Goal: Task Accomplishment & Management: Complete application form

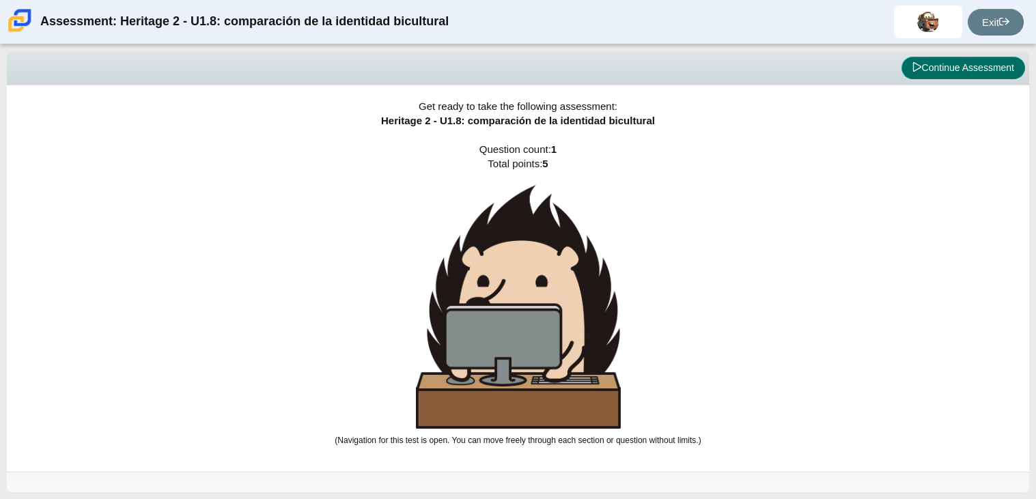
click at [921, 74] on button "Continue Assessment" at bounding box center [963, 68] width 124 height 23
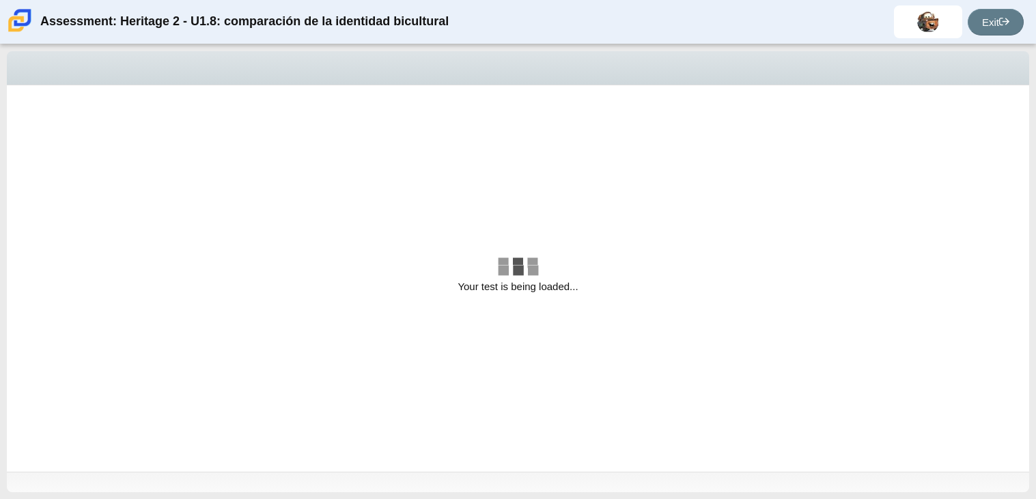
select select "3d3024f6-a892-4ba5-b2e4-c6acecfbc936"
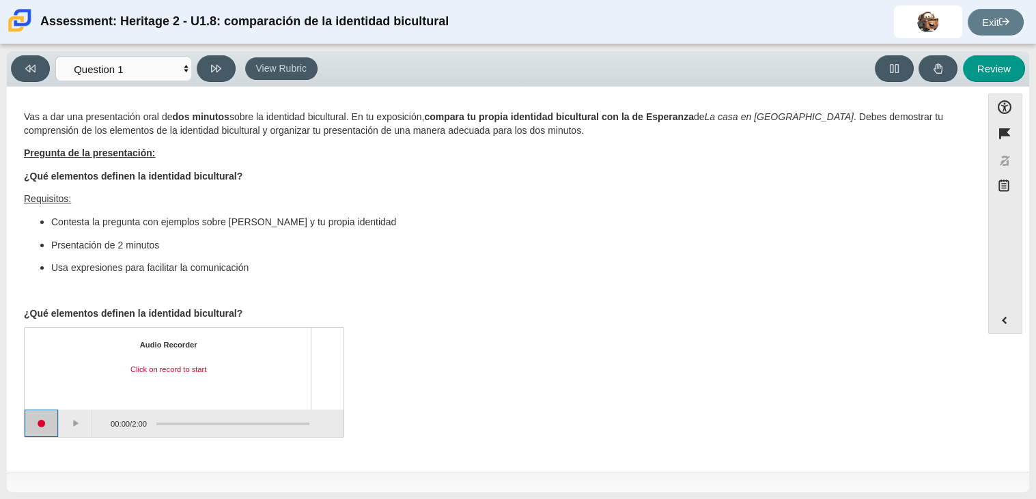
click at [48, 430] on button "Start recording" at bounding box center [42, 423] width 34 height 27
click at [43, 413] on button "Stop recording" at bounding box center [42, 423] width 34 height 27
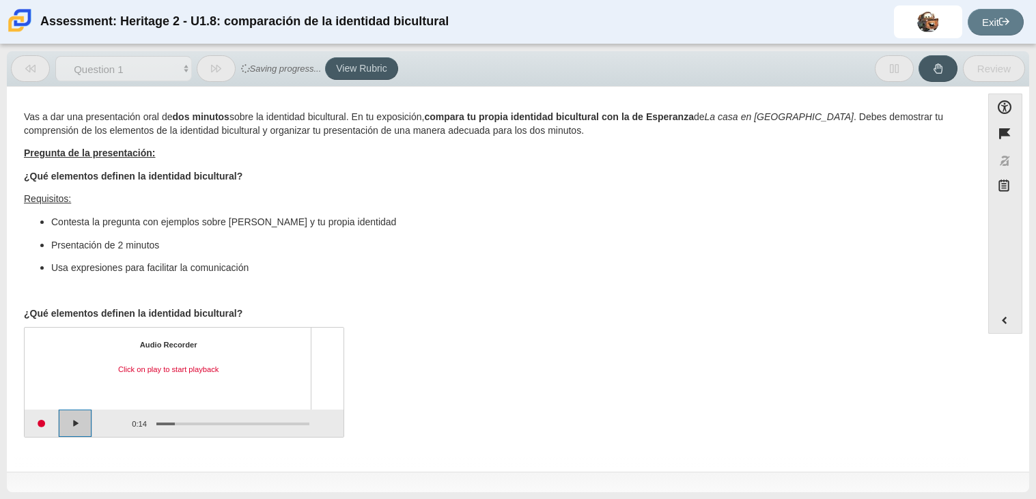
click at [81, 429] on button "Play" at bounding box center [76, 423] width 34 height 27
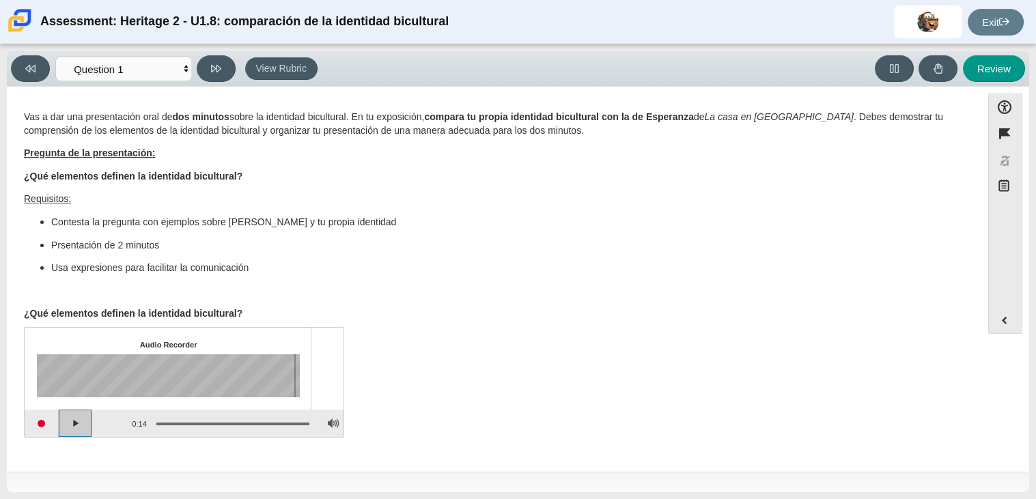
click at [74, 417] on button "Play" at bounding box center [76, 423] width 34 height 27
click at [70, 418] on button "Pause playback" at bounding box center [76, 423] width 34 height 27
click at [64, 421] on button "Continue playback" at bounding box center [76, 423] width 34 height 27
click at [66, 414] on button "Play" at bounding box center [76, 423] width 34 height 27
click at [85, 427] on button "Pause playback" at bounding box center [76, 423] width 34 height 27
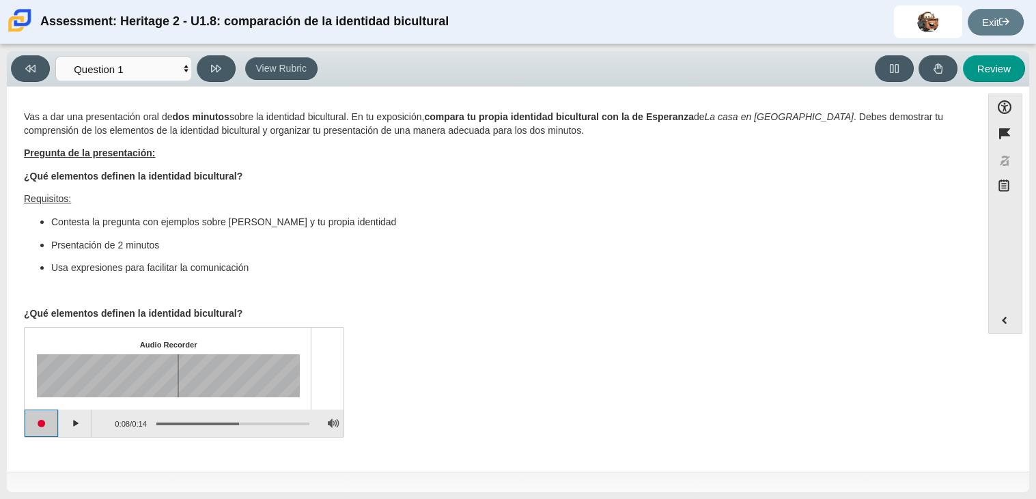
click at [51, 421] on button "Start recording" at bounding box center [42, 423] width 34 height 27
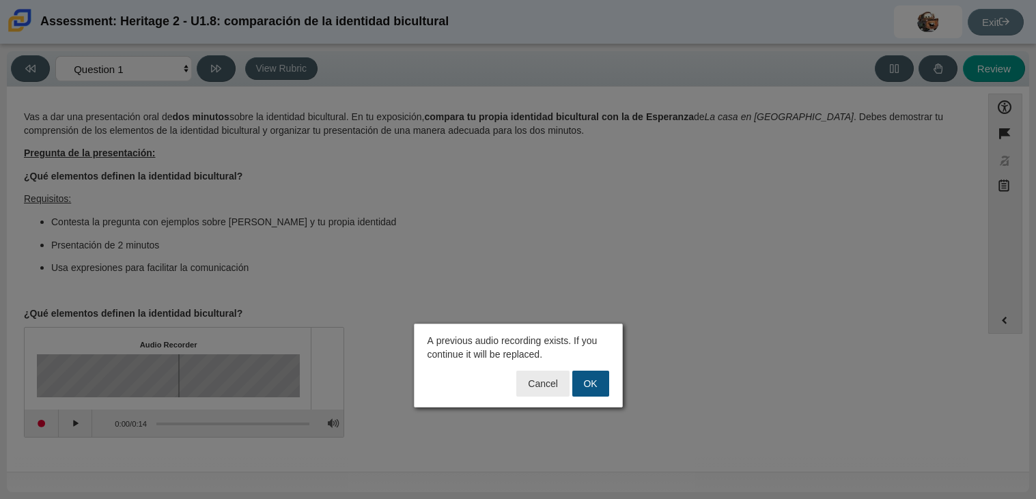
click at [582, 382] on button "OK" at bounding box center [590, 384] width 37 height 26
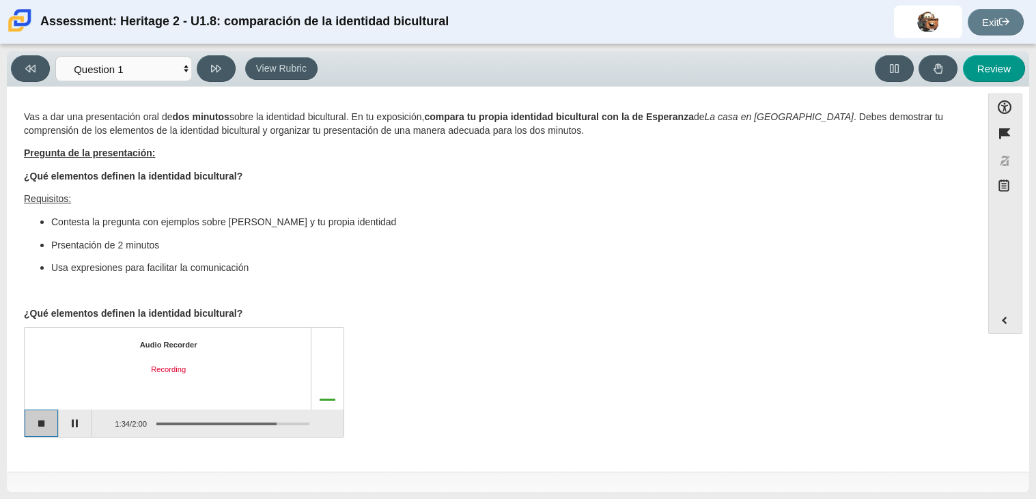
click at [37, 428] on button "Stop recording" at bounding box center [42, 423] width 34 height 27
click at [68, 423] on button "Play" at bounding box center [76, 423] width 34 height 27
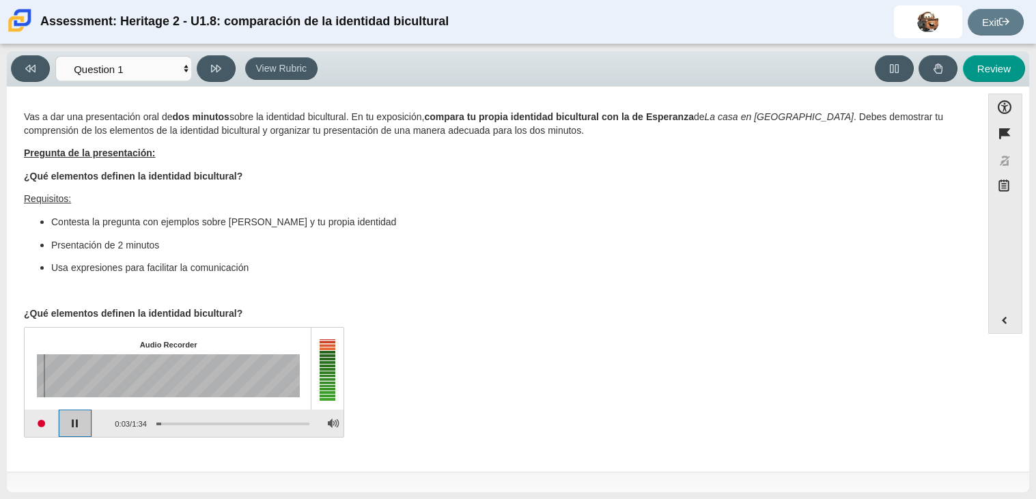
click at [65, 424] on button "Pause playback" at bounding box center [76, 423] width 34 height 27
click at [51, 427] on button "Start recording" at bounding box center [42, 423] width 34 height 27
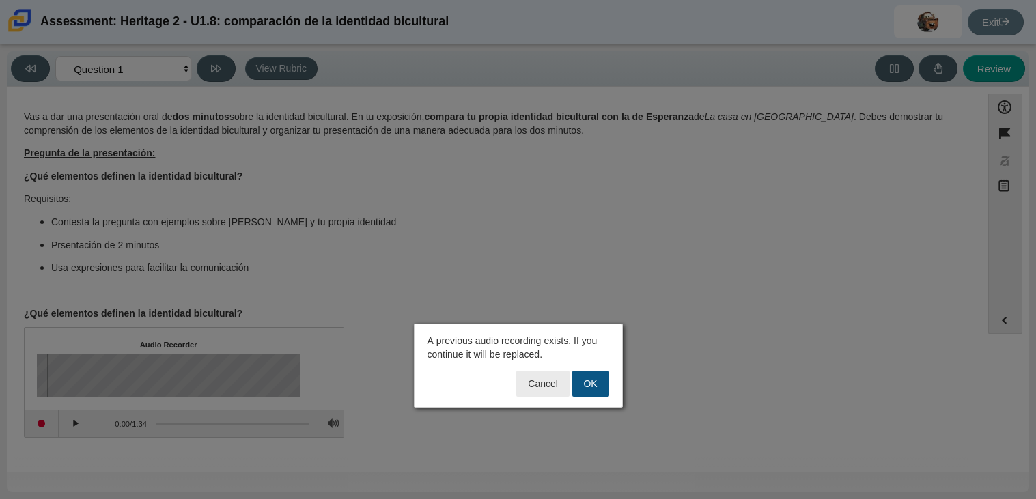
click at [597, 382] on button "OK" at bounding box center [590, 384] width 37 height 26
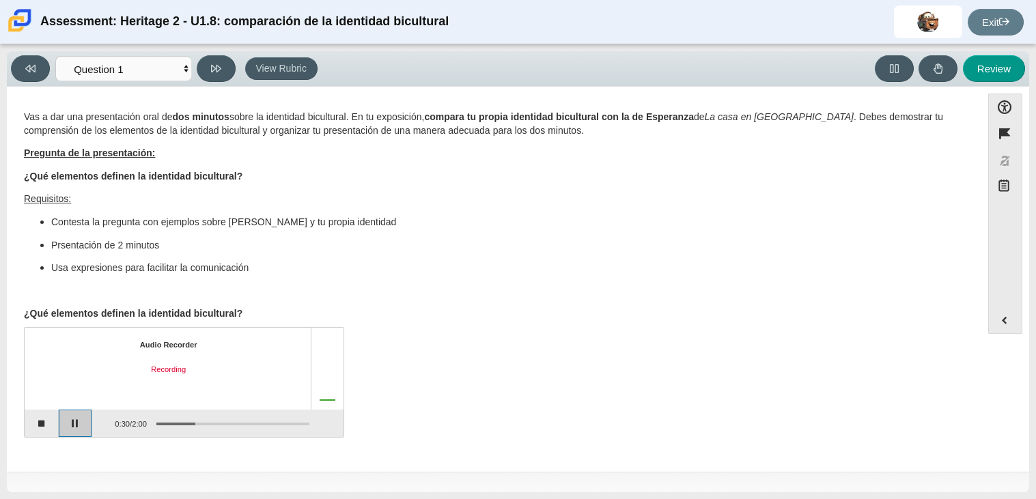
click at [78, 431] on button "Pause" at bounding box center [76, 423] width 34 height 27
click at [47, 435] on button "Stop recording" at bounding box center [42, 423] width 34 height 27
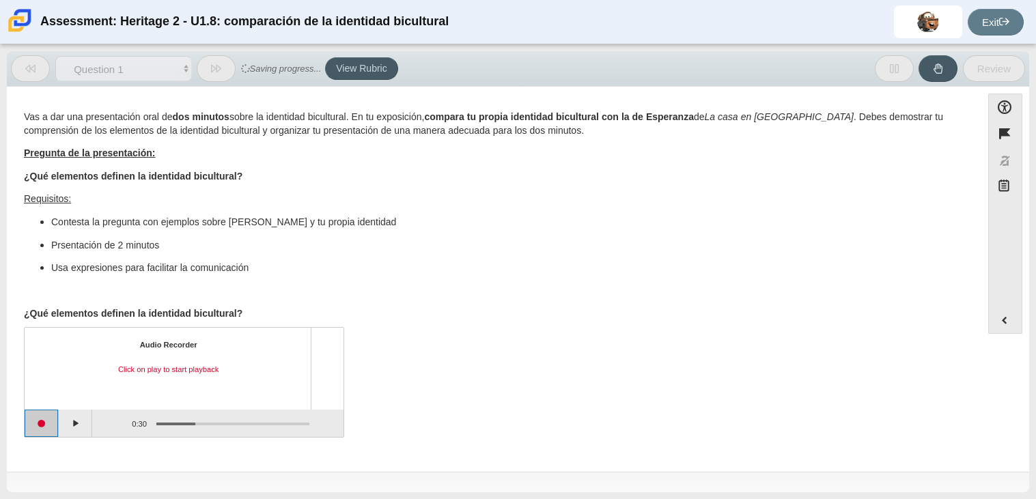
click at [48, 432] on button "Start recording" at bounding box center [42, 423] width 34 height 27
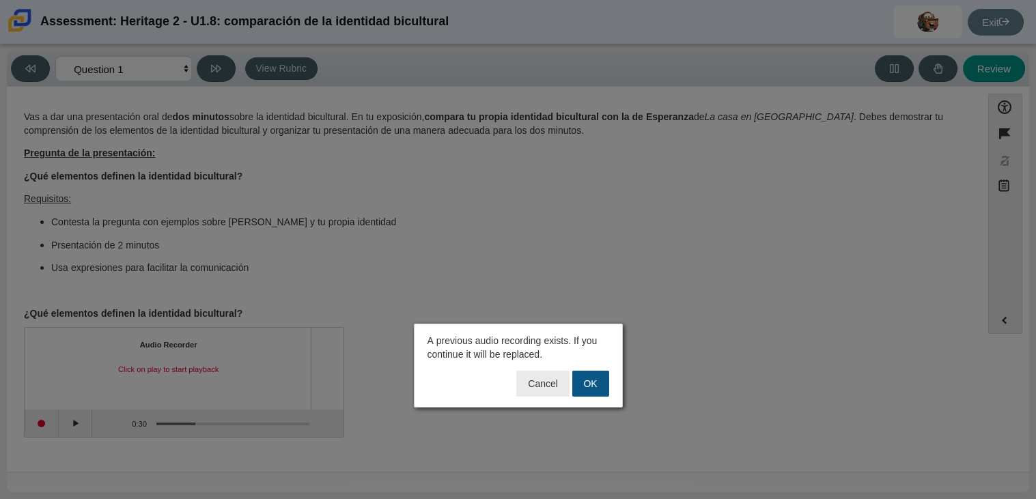
click at [593, 385] on button "OK" at bounding box center [590, 384] width 37 height 26
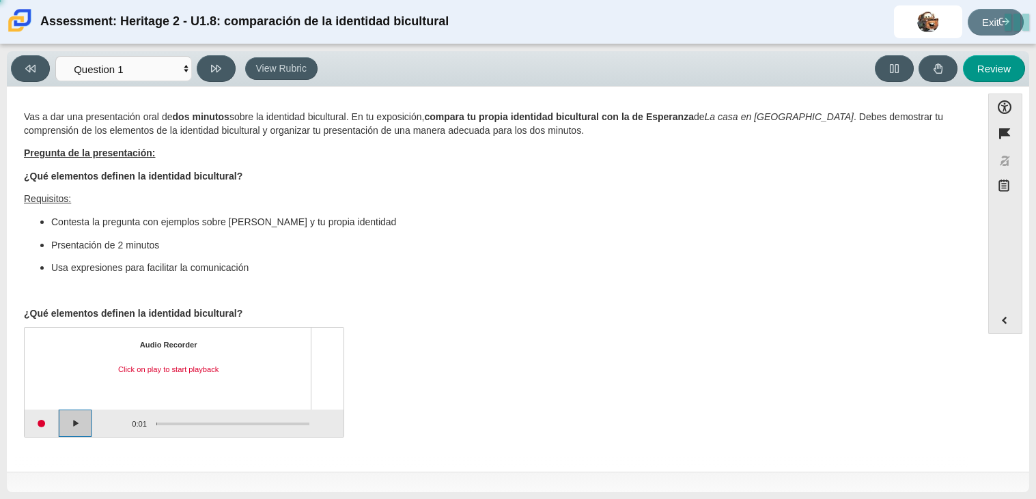
click at [80, 428] on button "Play" at bounding box center [76, 423] width 34 height 27
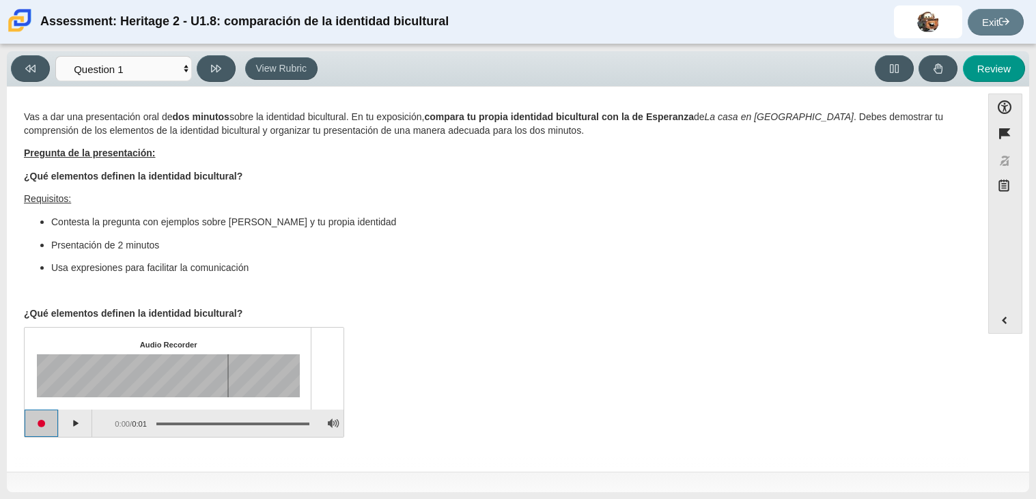
click at [43, 424] on button "Start recording" at bounding box center [42, 423] width 34 height 27
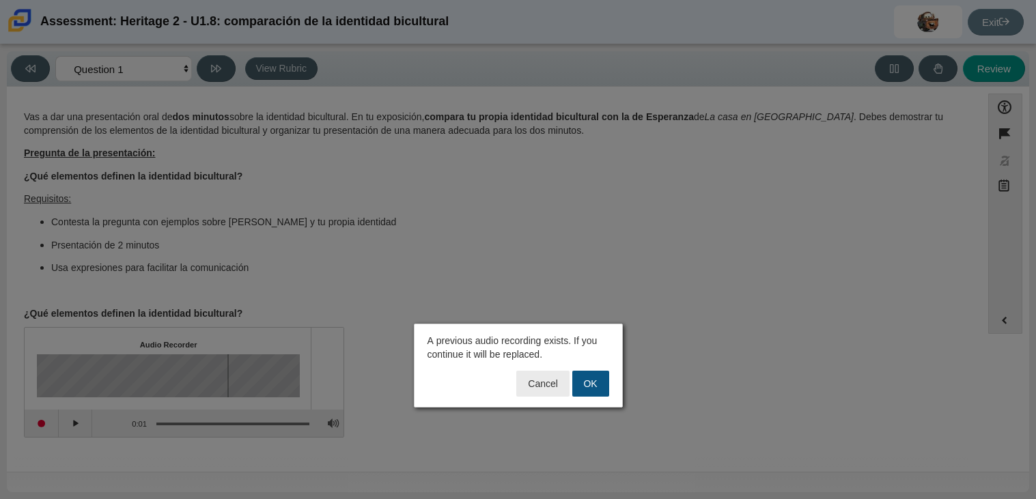
click at [587, 375] on button "OK" at bounding box center [590, 384] width 37 height 26
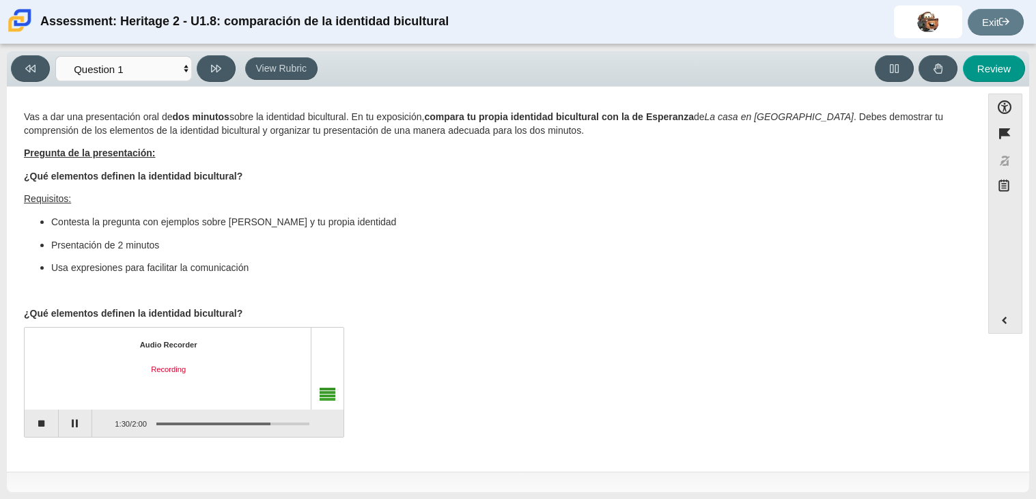
click at [158, 307] on b "¿Qué elementos definen la identidad bicultural?" at bounding box center [133, 313] width 218 height 12
click at [74, 423] on button "Pause" at bounding box center [76, 423] width 34 height 27
click at [32, 428] on button "Stop recording" at bounding box center [42, 423] width 34 height 27
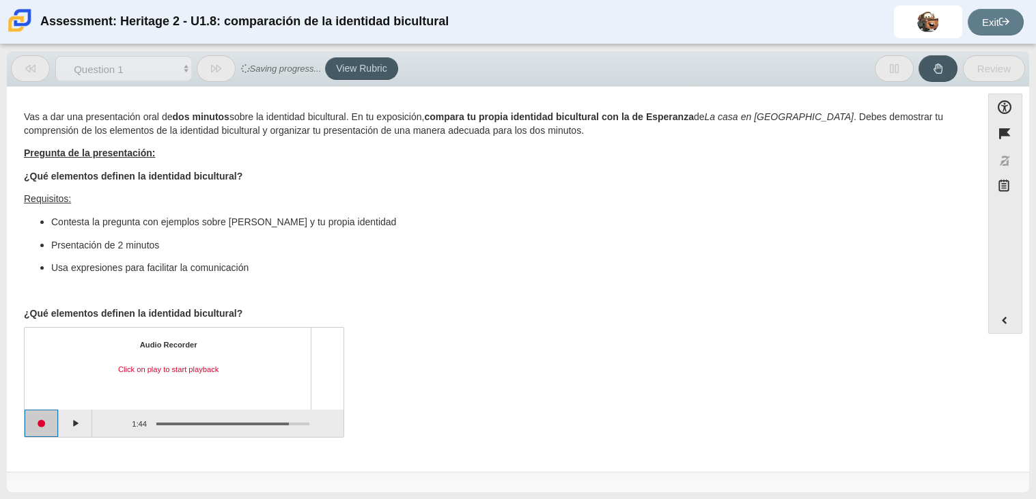
click at [42, 429] on button "Start recording" at bounding box center [42, 423] width 34 height 27
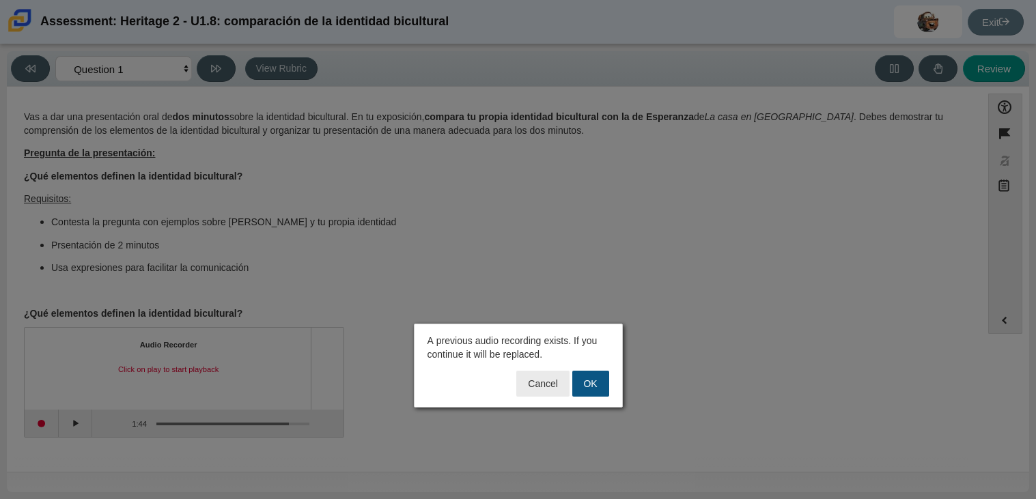
click at [597, 376] on button "OK" at bounding box center [590, 384] width 37 height 26
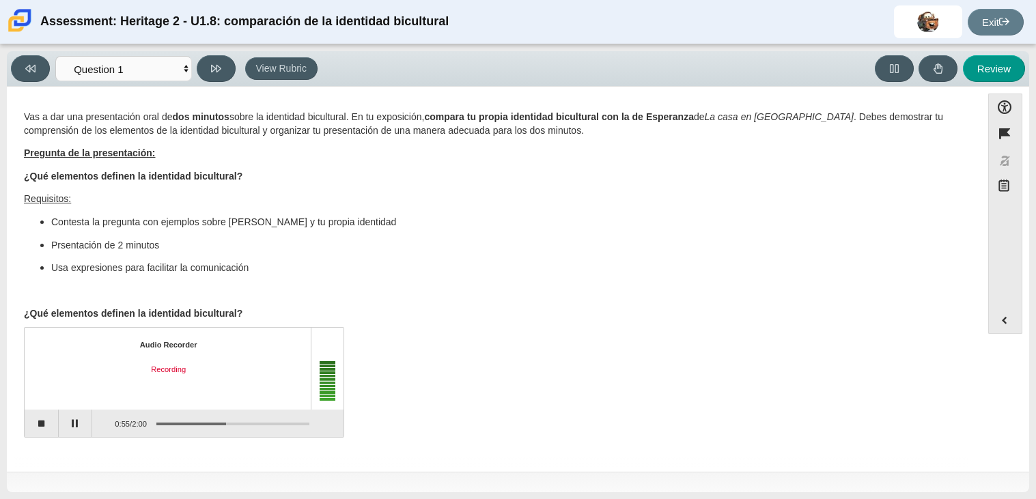
click at [337, 265] on p "Usa expresiones para facilitar la comunicación" at bounding box center [507, 269] width 913 height 14
click at [496, 243] on p "Prsentación de 2 minutos" at bounding box center [507, 246] width 913 height 14
click at [79, 434] on button "Play" at bounding box center [76, 423] width 34 height 27
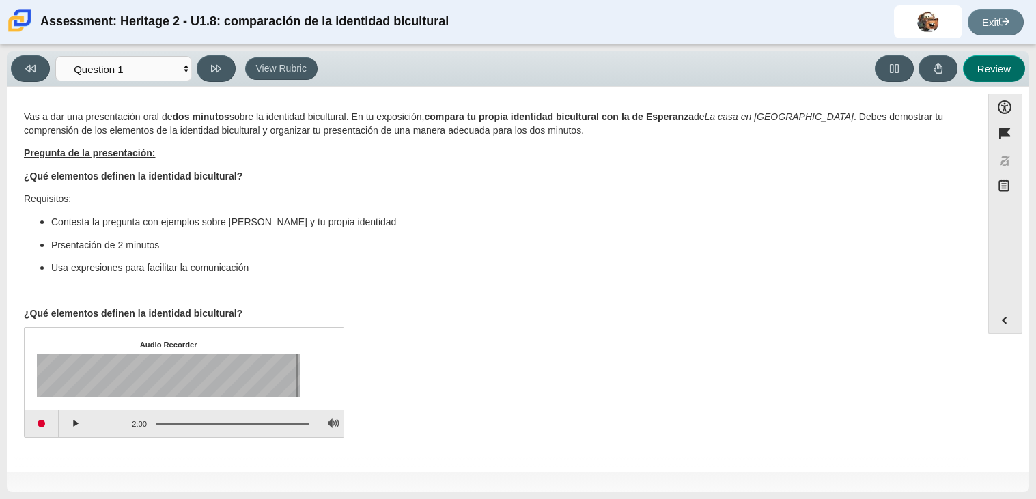
click at [981, 62] on button "Review" at bounding box center [994, 68] width 62 height 27
select select "review"
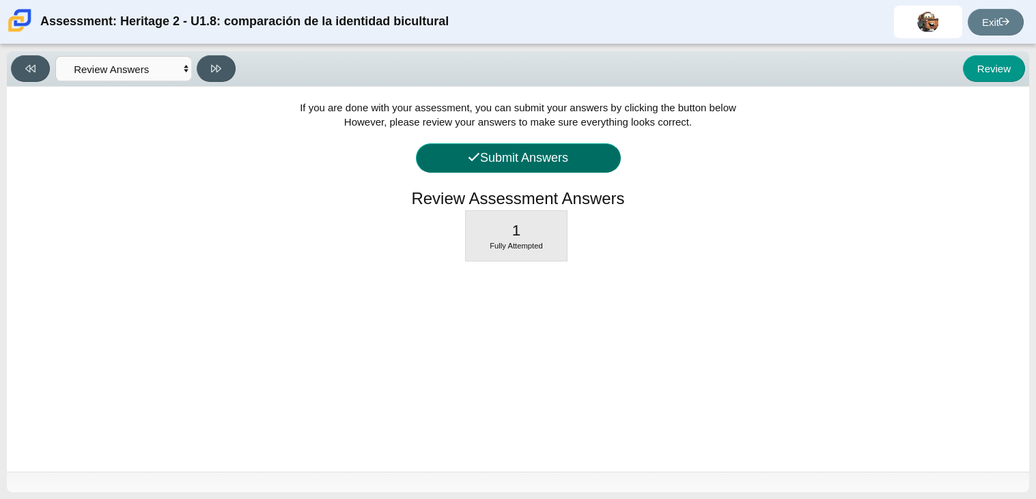
click at [509, 162] on button "Submit Answers" at bounding box center [518, 157] width 205 height 29
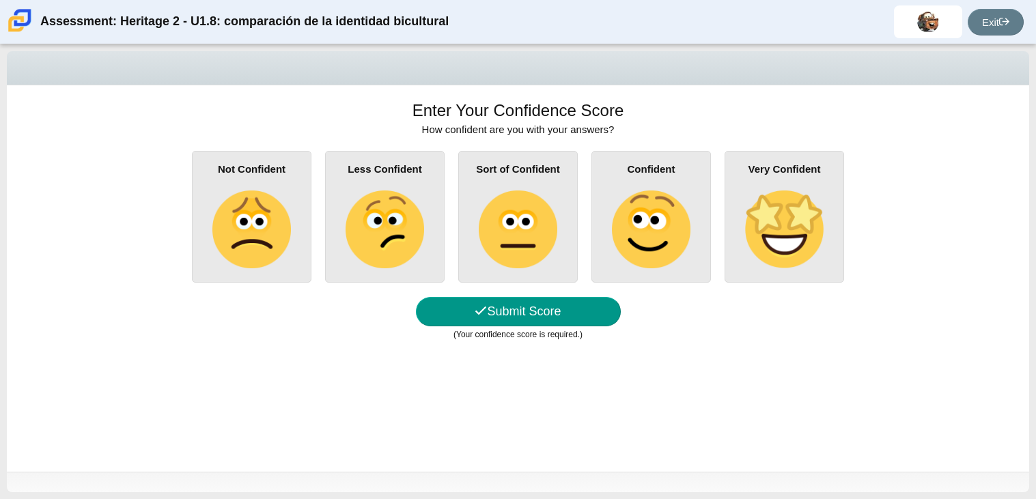
click at [385, 220] on img at bounding box center [385, 230] width 78 height 78
click at [0, 0] on input "Less Confident" at bounding box center [0, 0] width 0 height 0
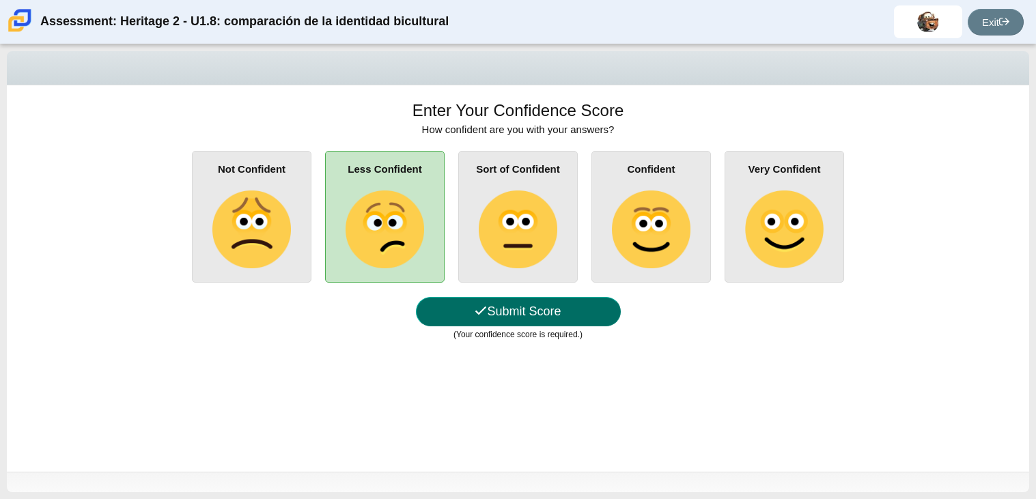
click at [526, 316] on button "Submit Score" at bounding box center [518, 311] width 205 height 29
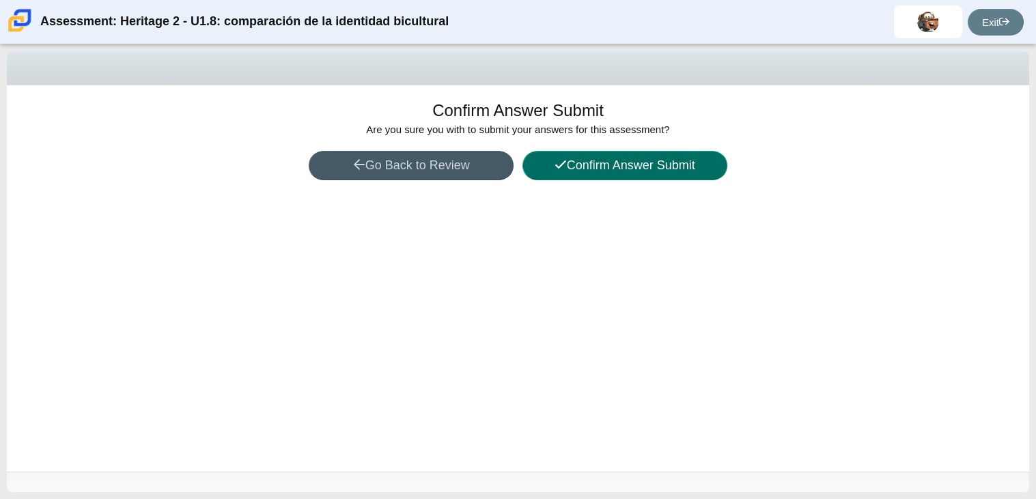
click at [556, 158] on icon at bounding box center [560, 164] width 12 height 12
